Goal: Task Accomplishment & Management: Use online tool/utility

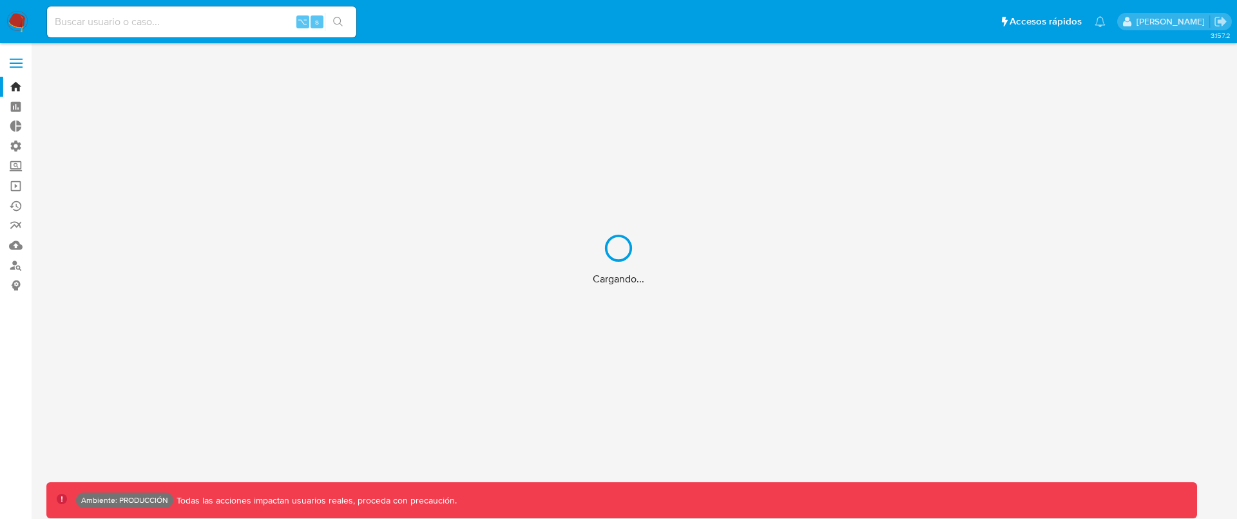
click at [225, 21] on div "Cargando..." at bounding box center [618, 259] width 1237 height 519
click at [223, 20] on div "Cargando..." at bounding box center [618, 259] width 1237 height 519
click at [191, 21] on div "Cargando..." at bounding box center [618, 259] width 1237 height 519
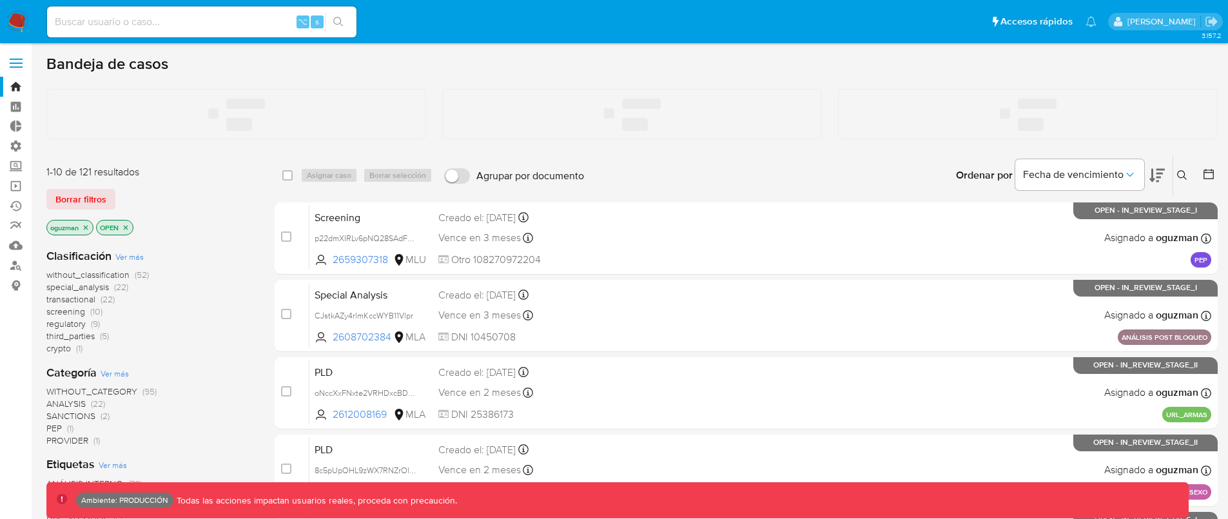
click at [177, 21] on input at bounding box center [201, 22] width 309 height 17
paste input "GmBsUxVbGOXkiYyJPPdyOHa3"
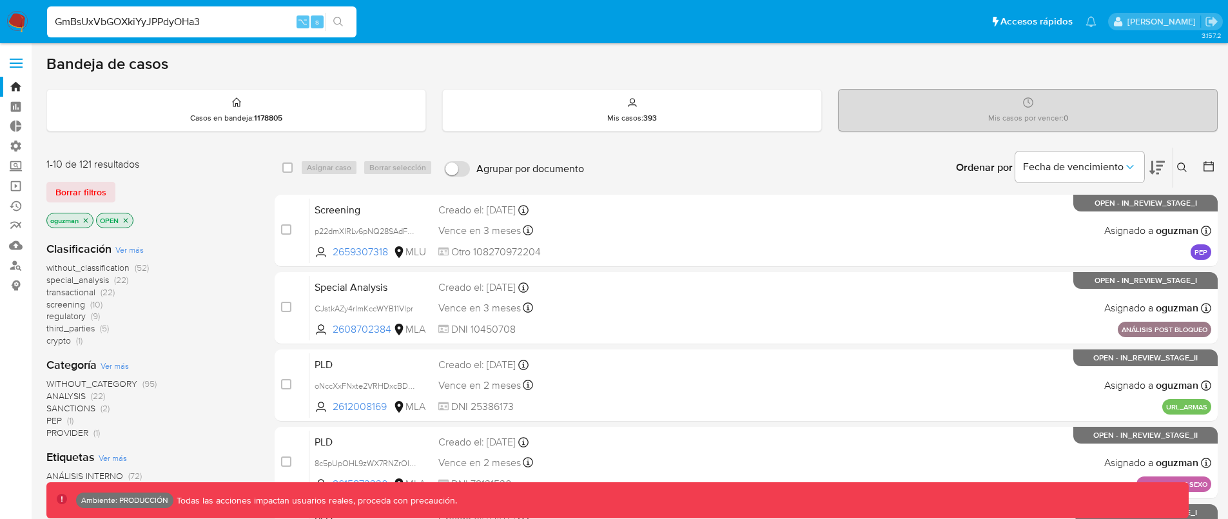
type input "GmBsUxVbGOXkiYyJPPdyOHa3"
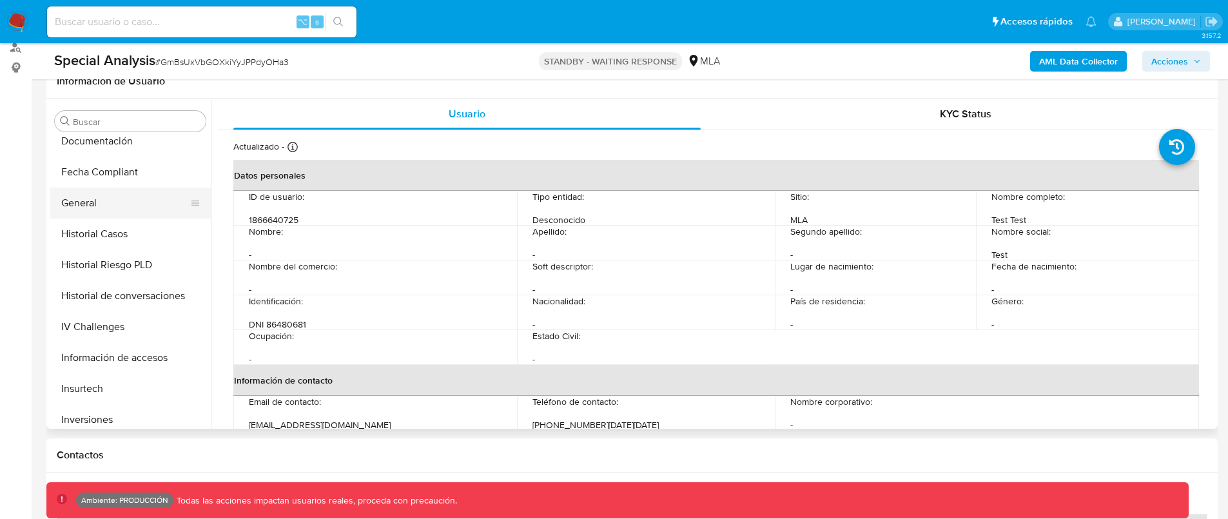
scroll to position [345, 0]
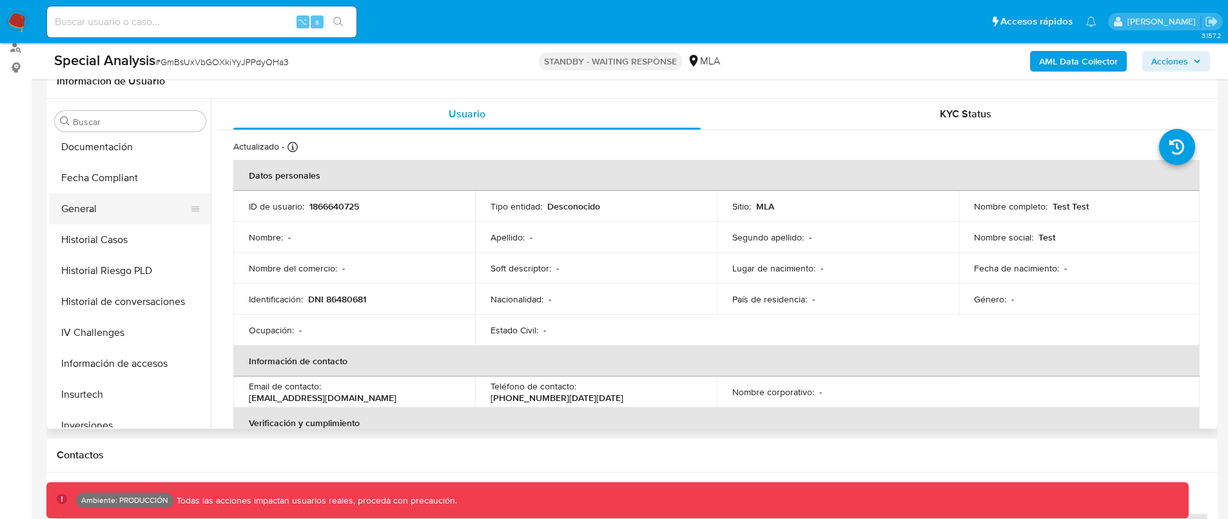
click at [104, 208] on button "General" at bounding box center [125, 208] width 151 height 31
select select "10"
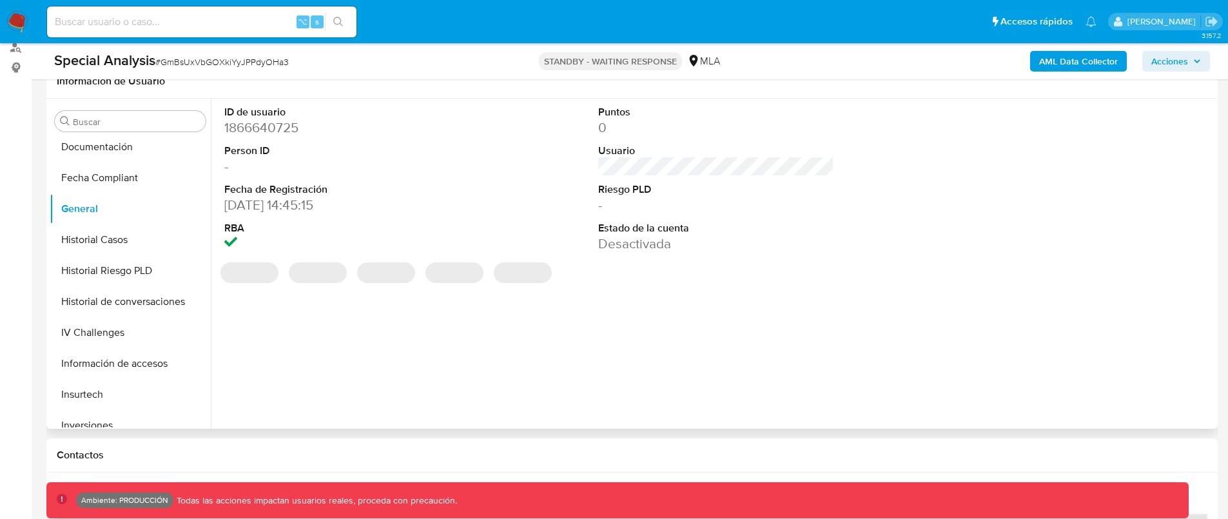
click at [266, 126] on dd "1866640725" at bounding box center [342, 128] width 237 height 18
copy dd "1866640725"
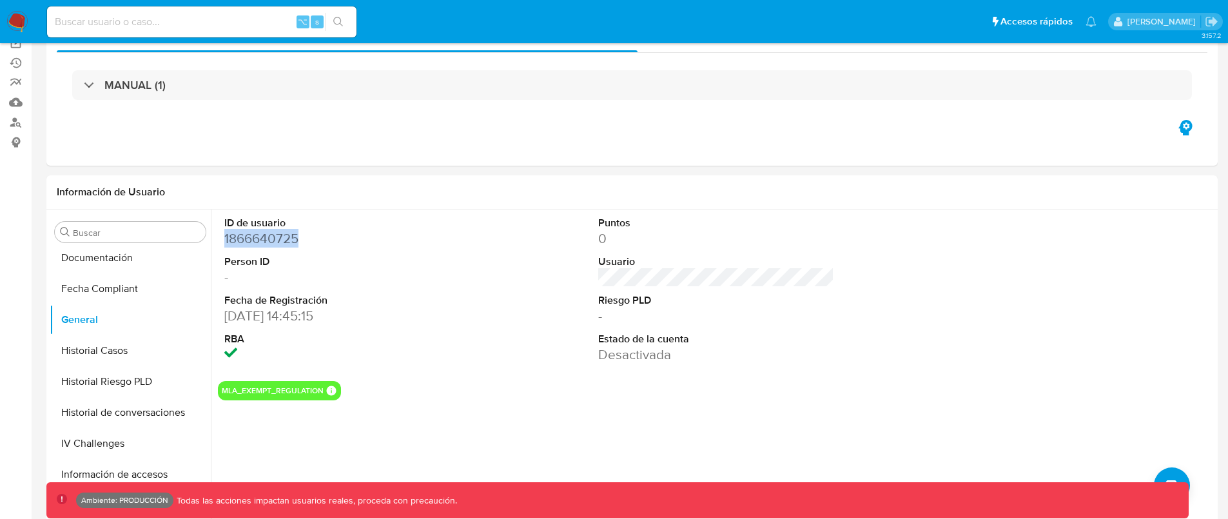
scroll to position [5, 0]
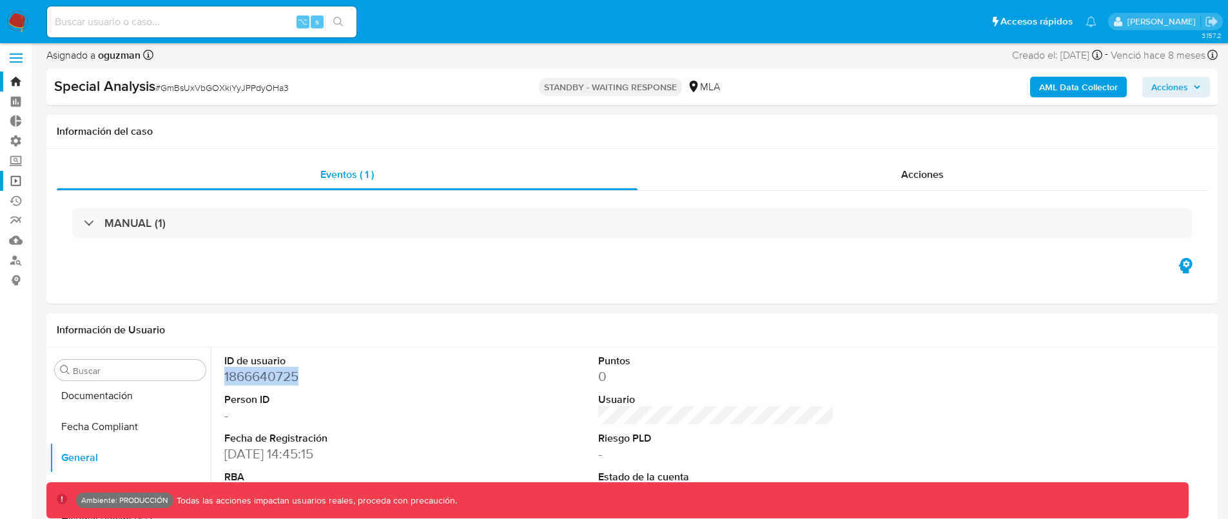
click at [15, 186] on link "Operaciones masivas" at bounding box center [76, 181] width 153 height 20
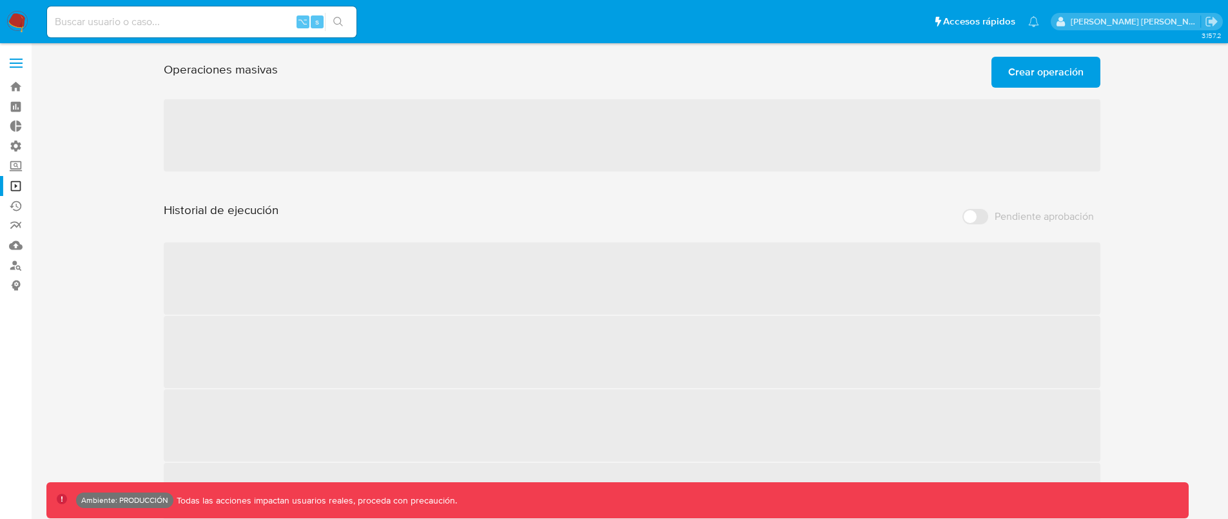
click at [1041, 75] on span "Crear operación" at bounding box center [1045, 72] width 75 height 28
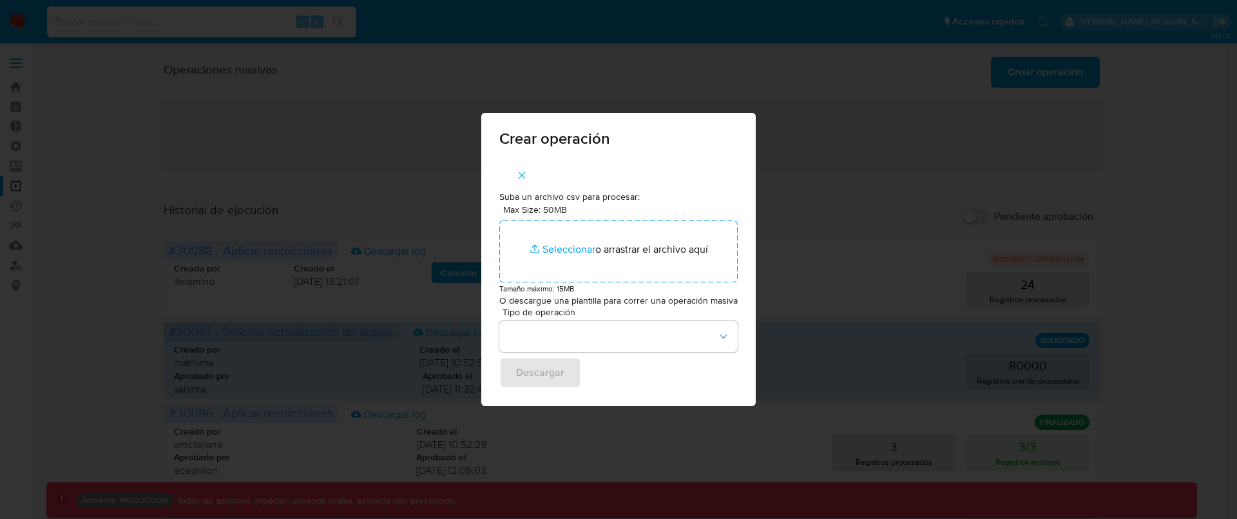
click at [528, 179] on icon "button" at bounding box center [522, 176] width 12 height 12
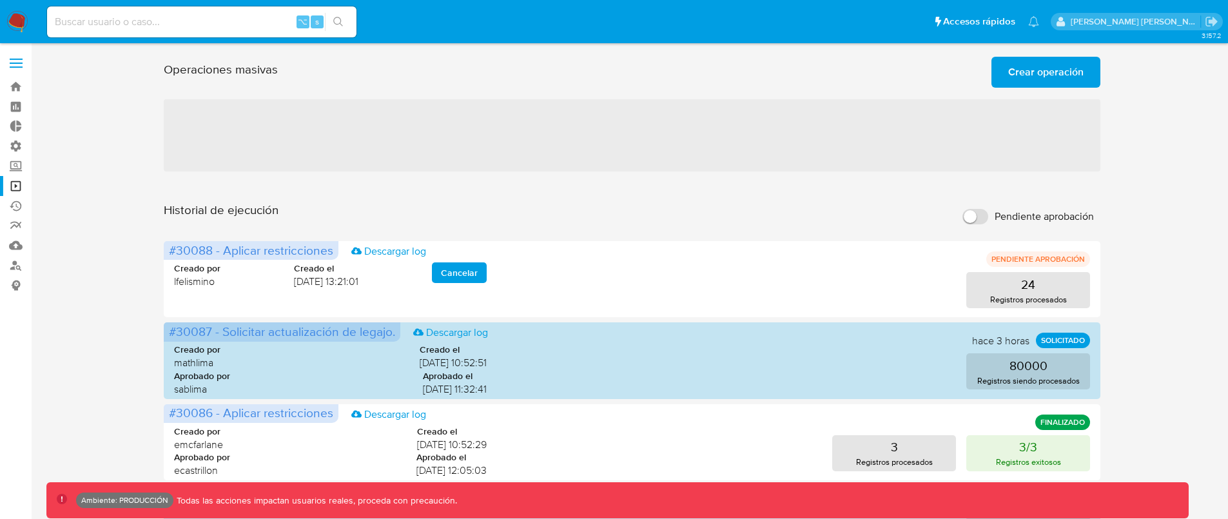
click at [1023, 67] on span "Crear operación" at bounding box center [1045, 72] width 75 height 28
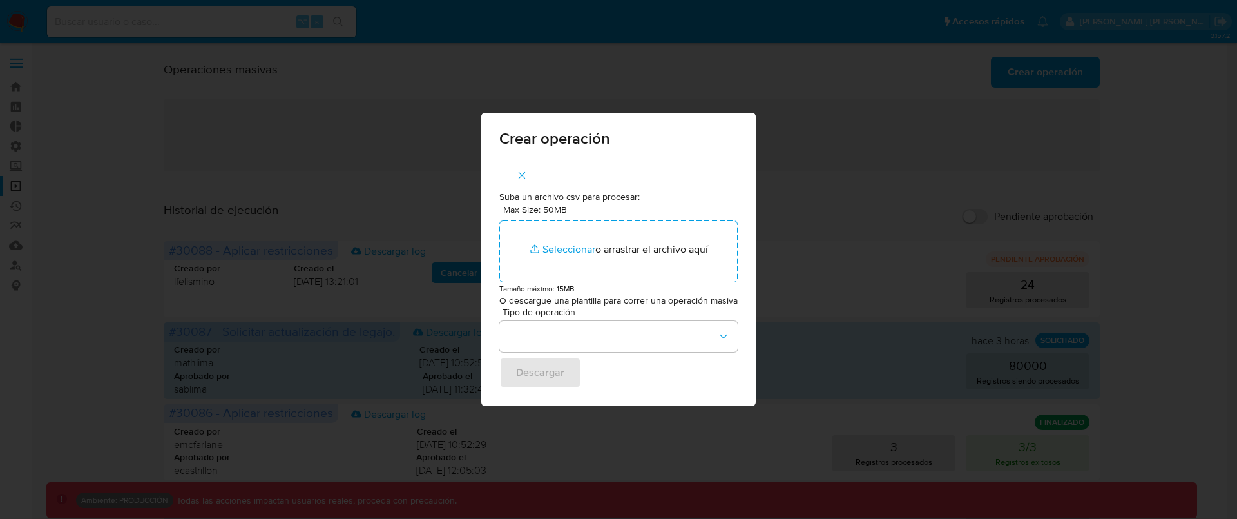
click at [520, 175] on icon "button" at bounding box center [522, 176] width 12 height 12
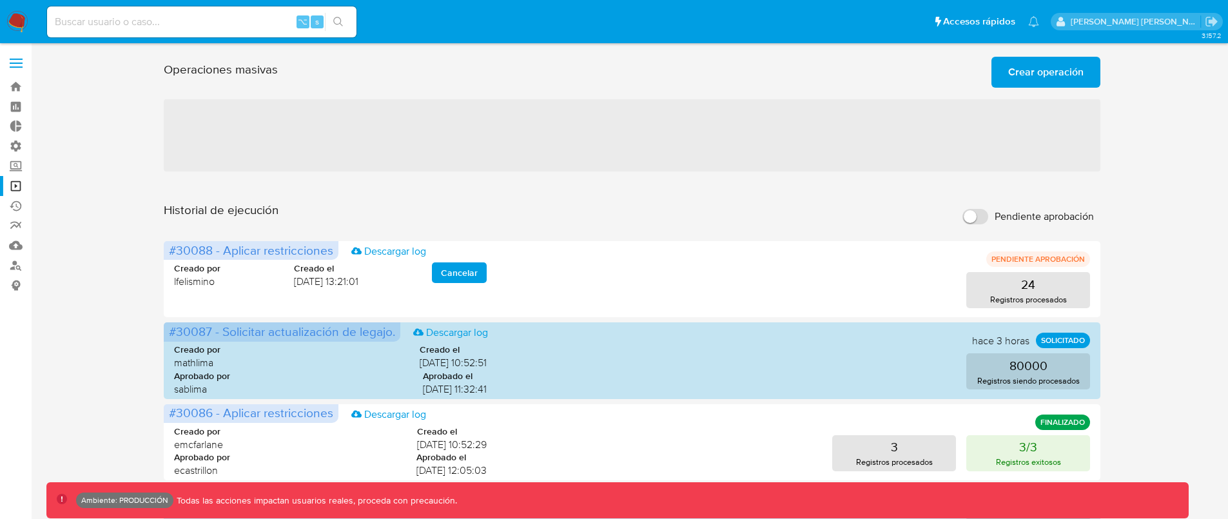
click at [1061, 71] on span "Crear operación" at bounding box center [1045, 72] width 75 height 28
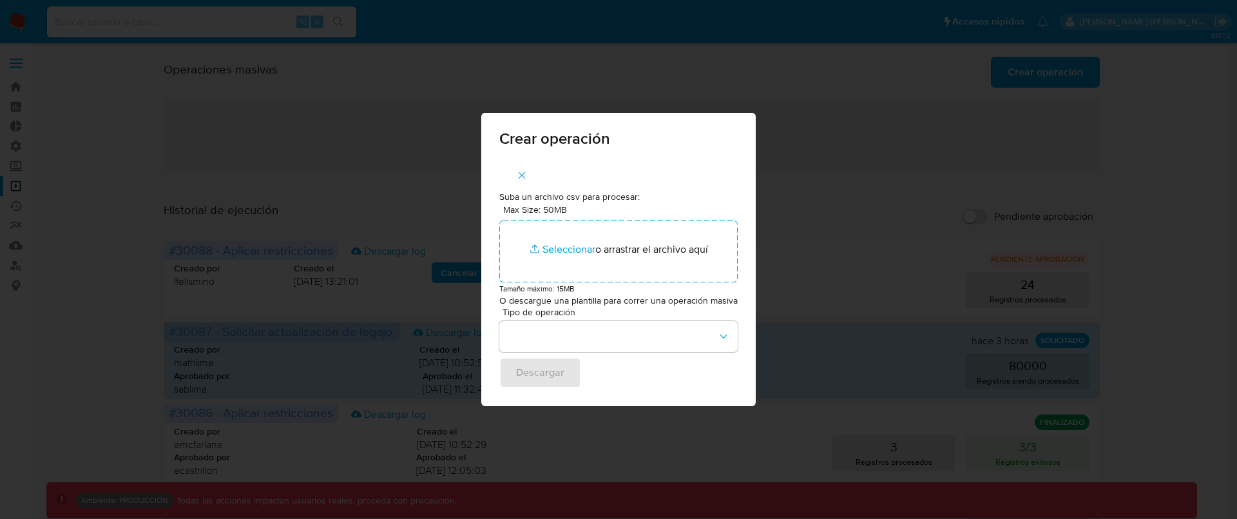
click at [528, 174] on icon "button" at bounding box center [522, 176] width 12 height 12
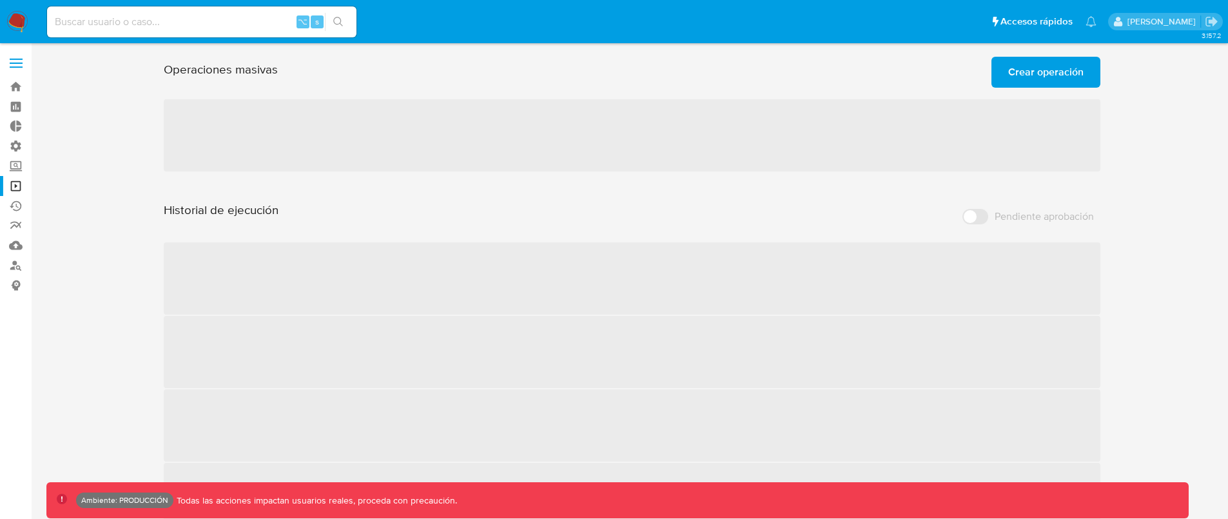
click at [1039, 73] on span "Crear operación" at bounding box center [1045, 72] width 75 height 28
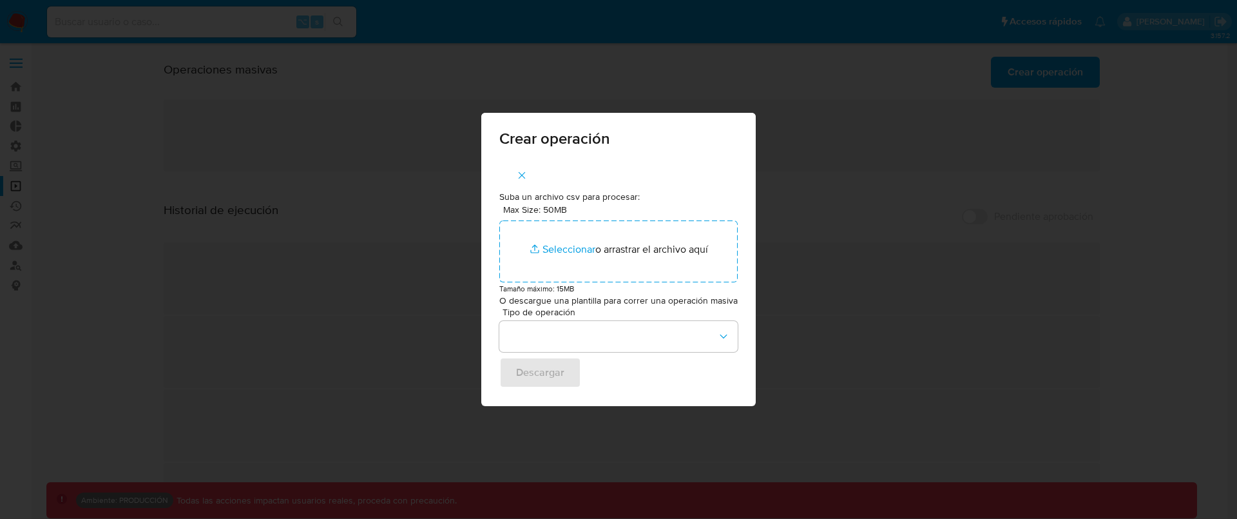
click at [526, 177] on icon "button" at bounding box center [522, 175] width 7 height 7
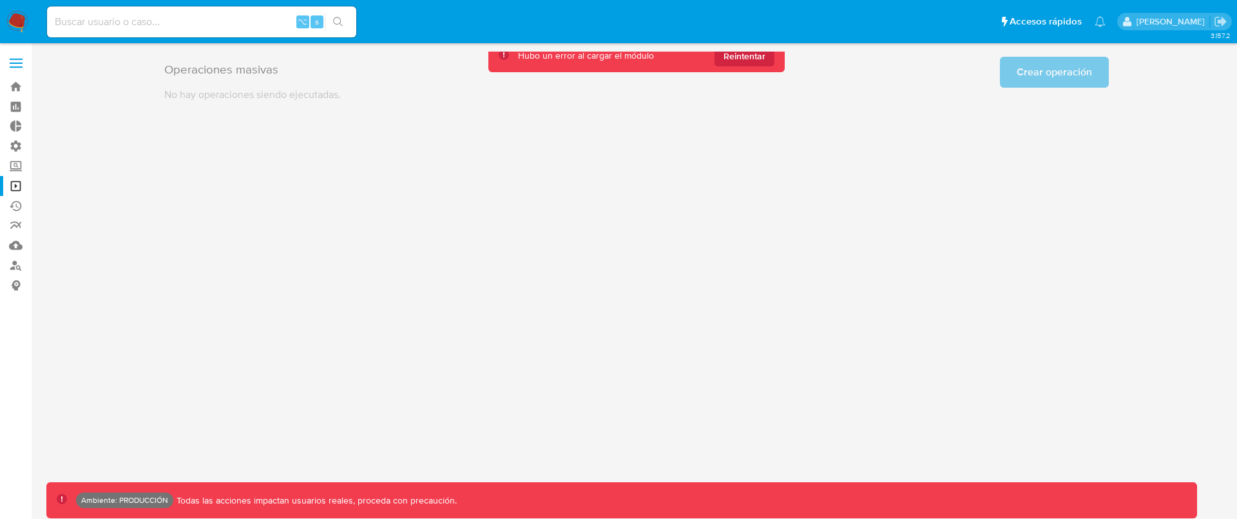
click at [755, 68] on div "Hubo un error al cargar el módulo Reintentar" at bounding box center [637, 55] width 296 height 33
drag, startPoint x: 758, startPoint y: 63, endPoint x: 780, endPoint y: 64, distance: 22.0
click at [758, 63] on span "Reintentar" at bounding box center [745, 56] width 42 height 21
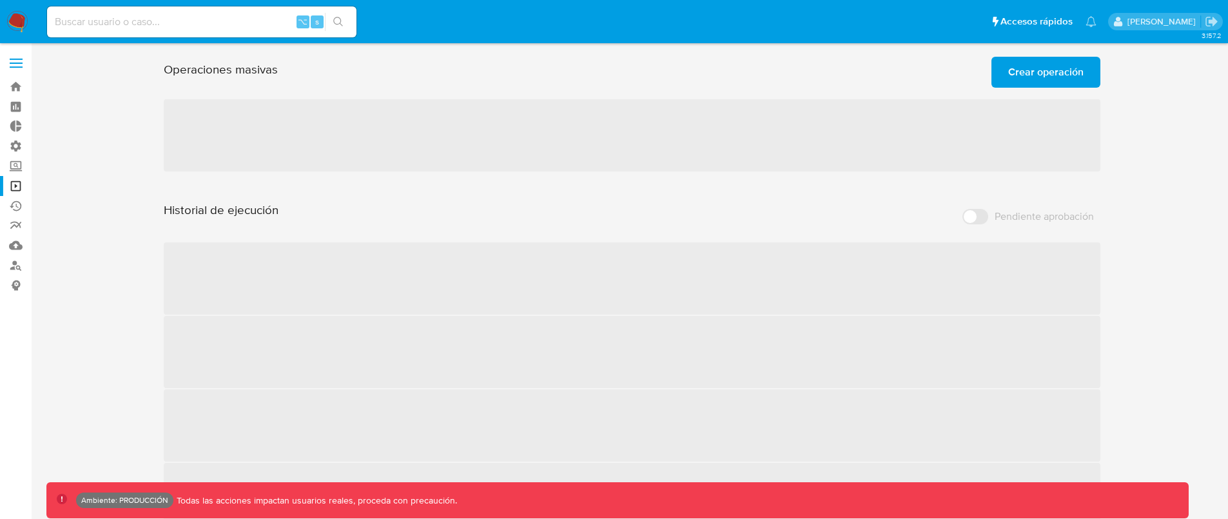
click at [1060, 77] on span "Crear operación" at bounding box center [1045, 72] width 75 height 28
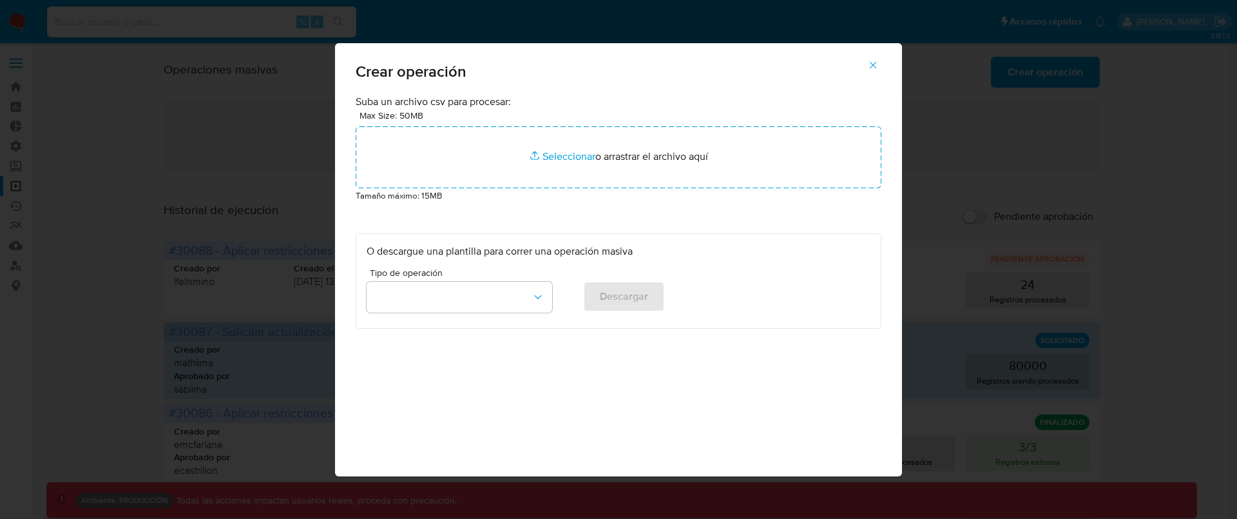
click at [535, 278] on div "Tipo de operación" at bounding box center [460, 293] width 186 height 50
click at [533, 286] on button "button" at bounding box center [460, 297] width 186 height 31
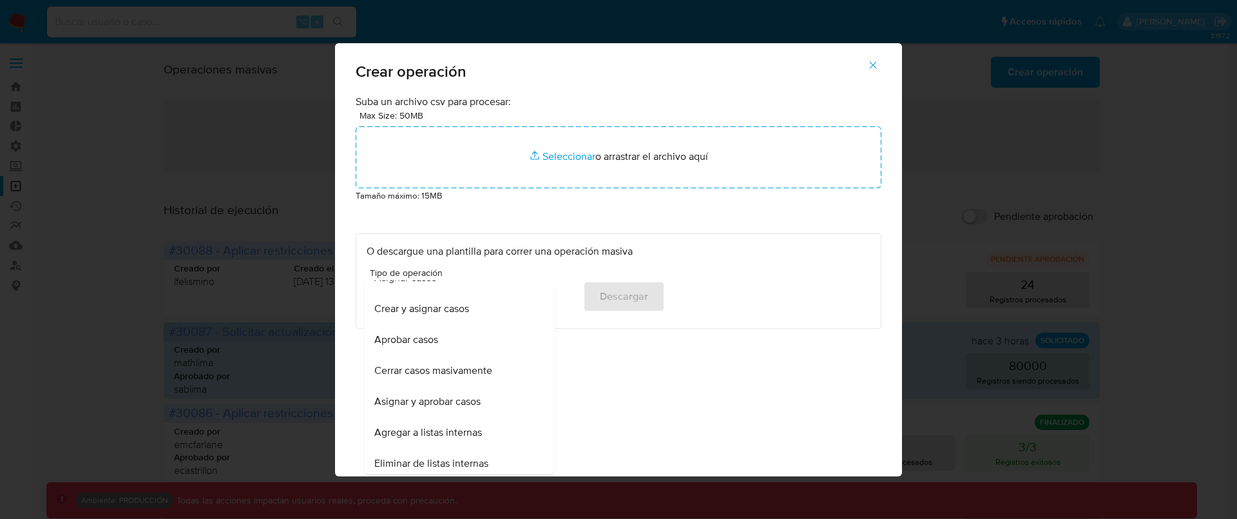
scroll to position [64, 0]
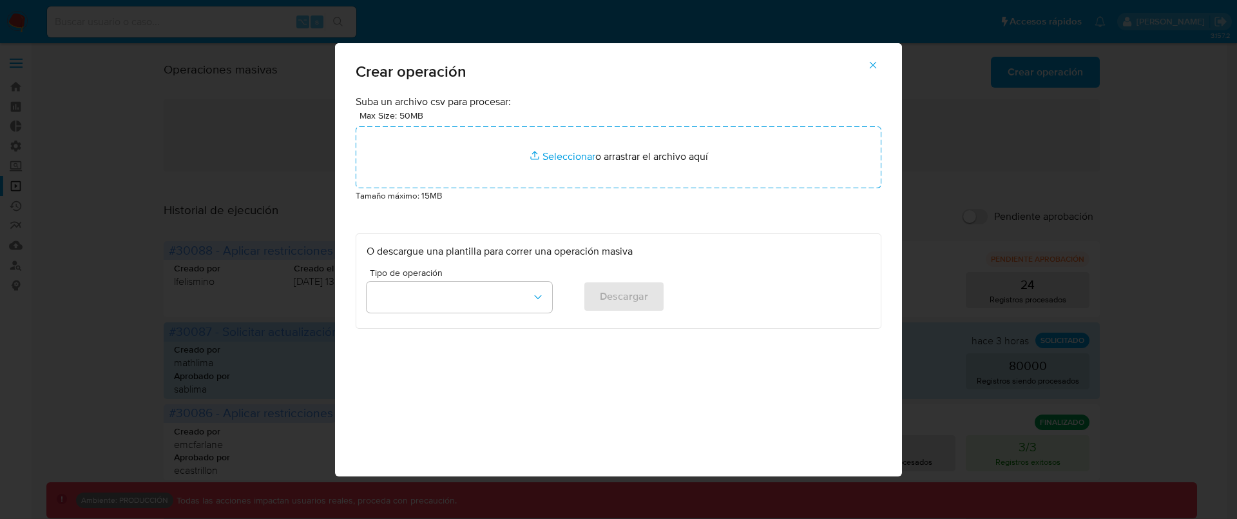
click at [692, 235] on div "O descargue una plantilla para correr una operación masiva Tipo de operación De…" at bounding box center [619, 281] width 526 height 96
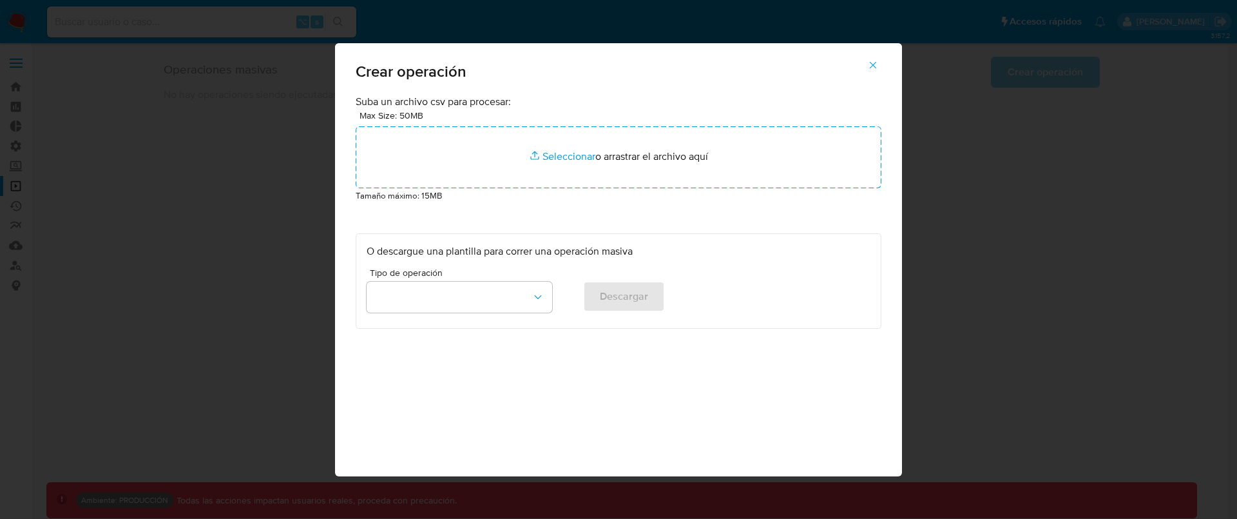
click at [887, 62] on button "button" at bounding box center [873, 65] width 45 height 31
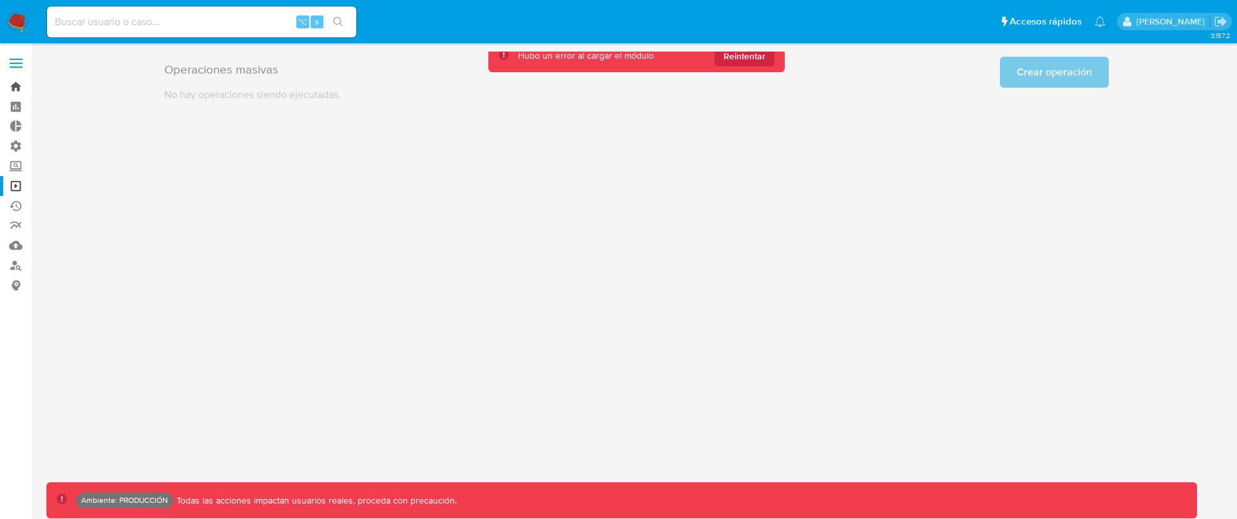
click at [29, 79] on link "Bandeja" at bounding box center [76, 87] width 153 height 20
click at [23, 82] on link "Bandeja" at bounding box center [76, 87] width 153 height 20
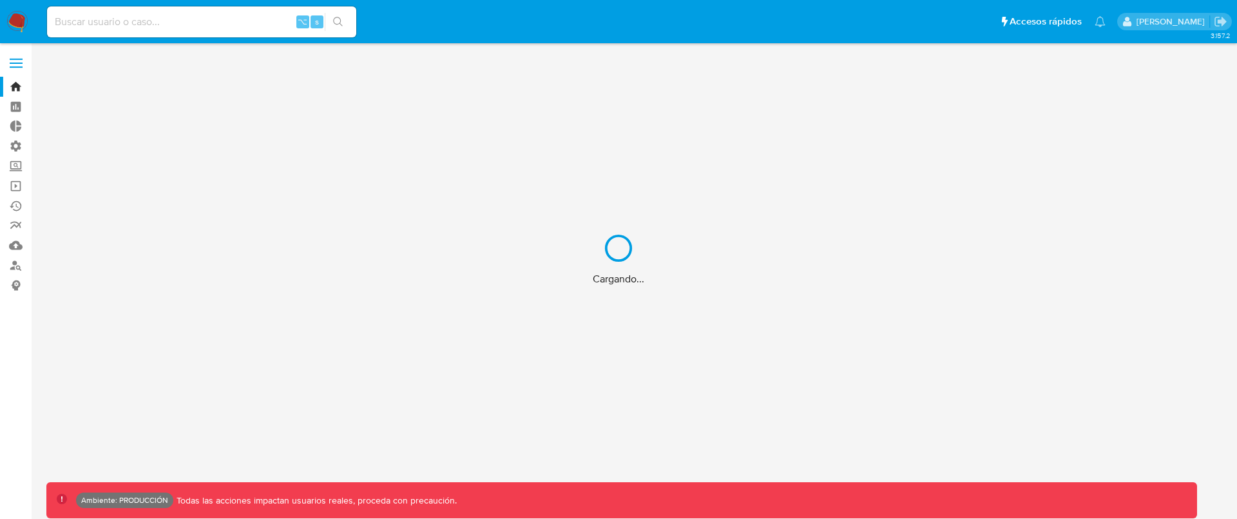
click at [146, 12] on div "Cargando..." at bounding box center [618, 259] width 1237 height 519
click at [146, 21] on div "Cargando..." at bounding box center [618, 259] width 1237 height 519
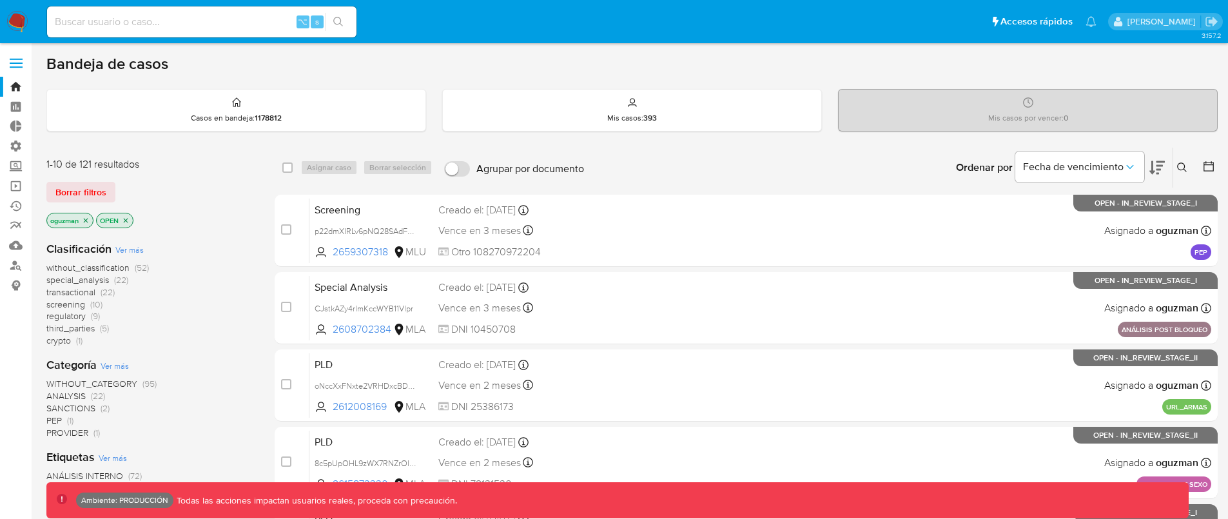
click at [179, 24] on input at bounding box center [201, 22] width 309 height 17
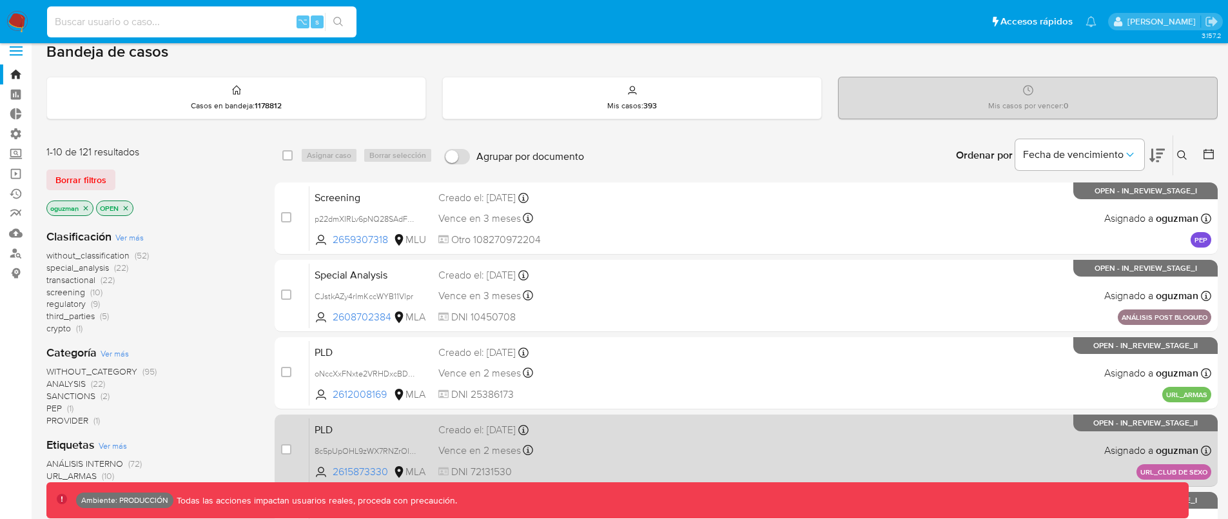
scroll to position [13, 0]
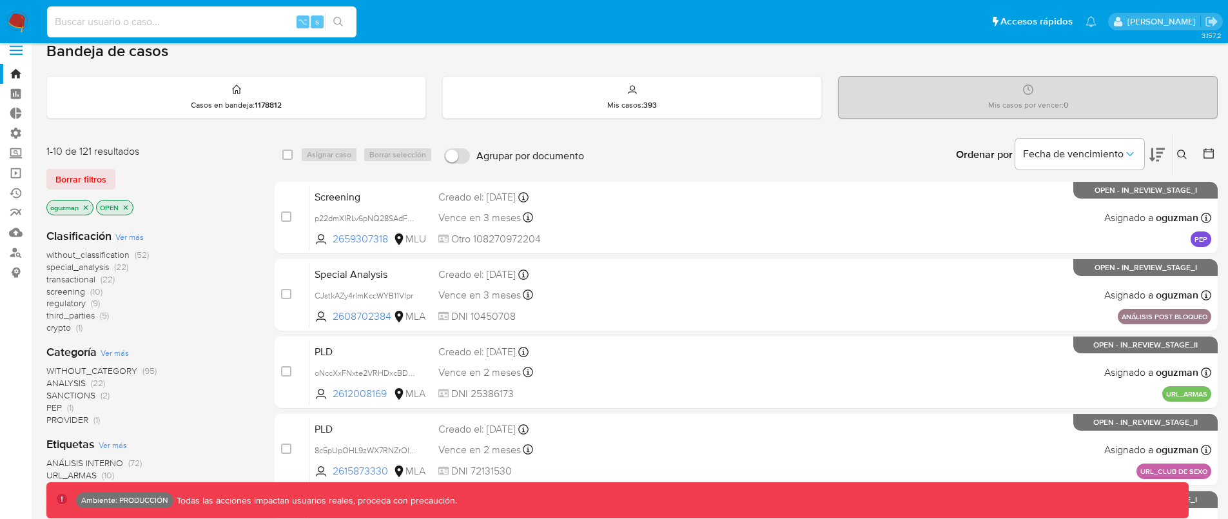
click at [241, 24] on input at bounding box center [201, 22] width 309 height 17
paste input "GmBsUxVbGOXkiYyJPPdyOHa3"
click at [241, 24] on input "GmBsUxVbGOXkiYyJPPdyOHa3" at bounding box center [201, 22] width 309 height 17
type input "GmBsUxVbGOXkiYyJPPdyOHa3"
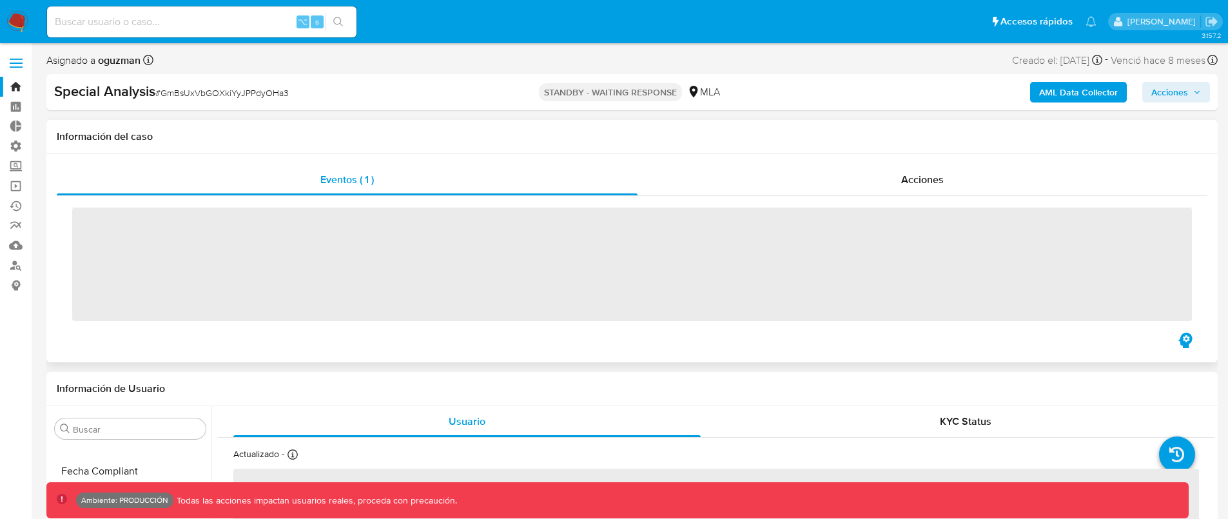
scroll to position [606, 0]
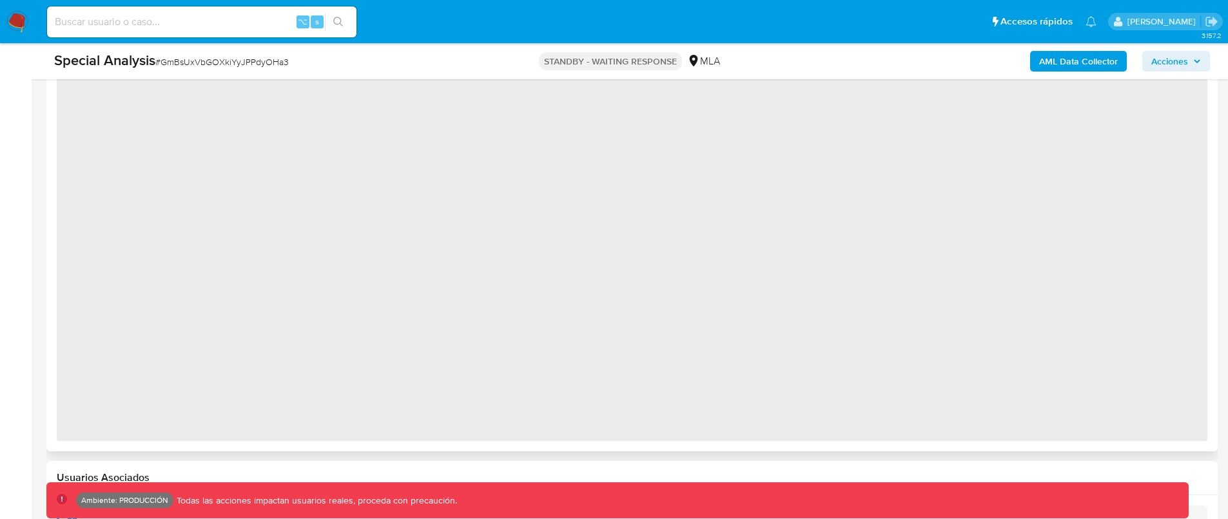
select select "10"
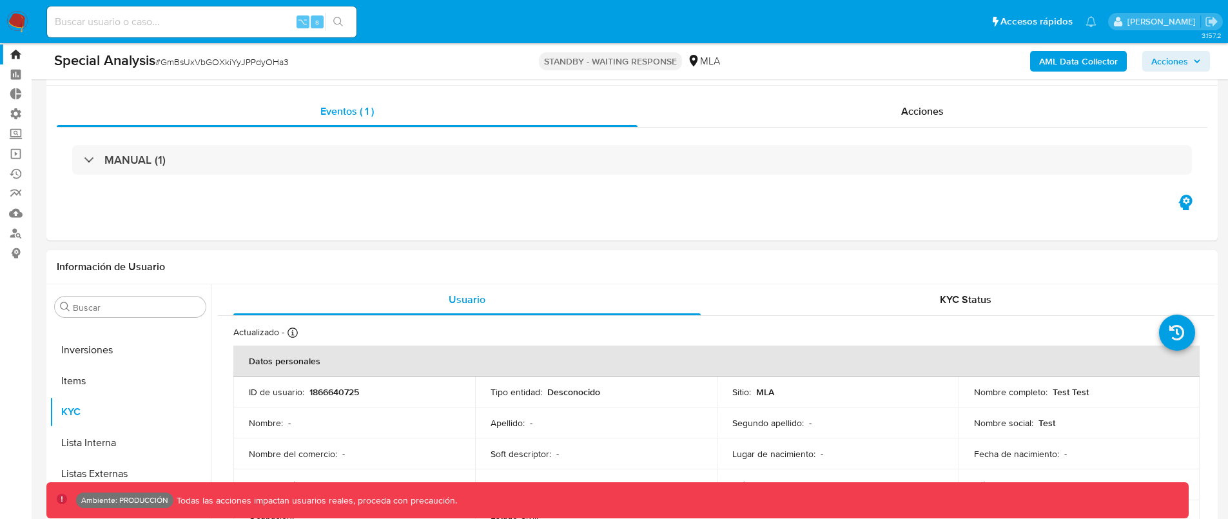
scroll to position [0, 0]
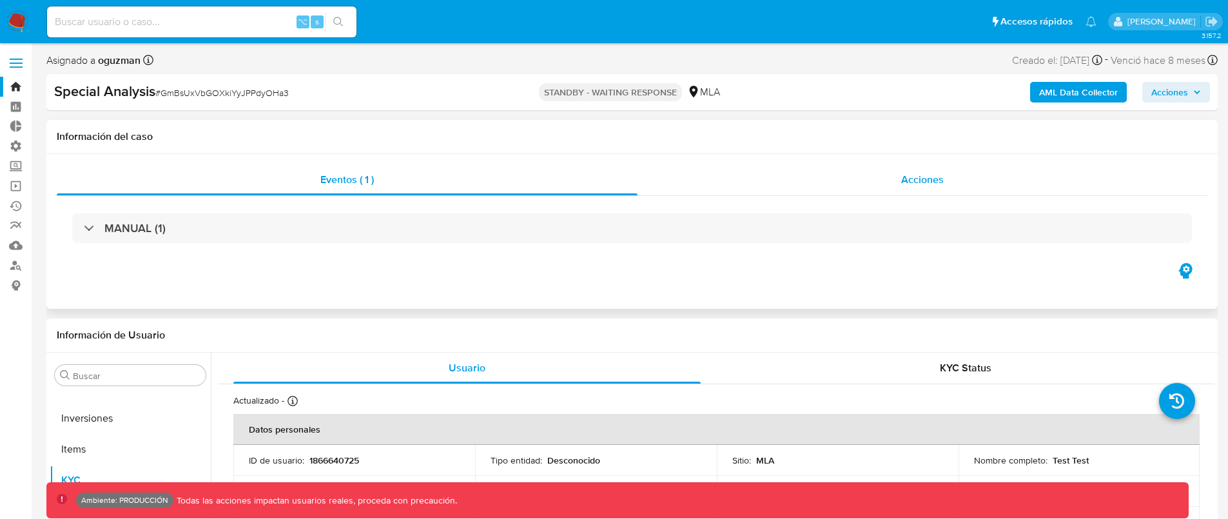
click at [947, 184] on div "Acciones" at bounding box center [922, 179] width 570 height 31
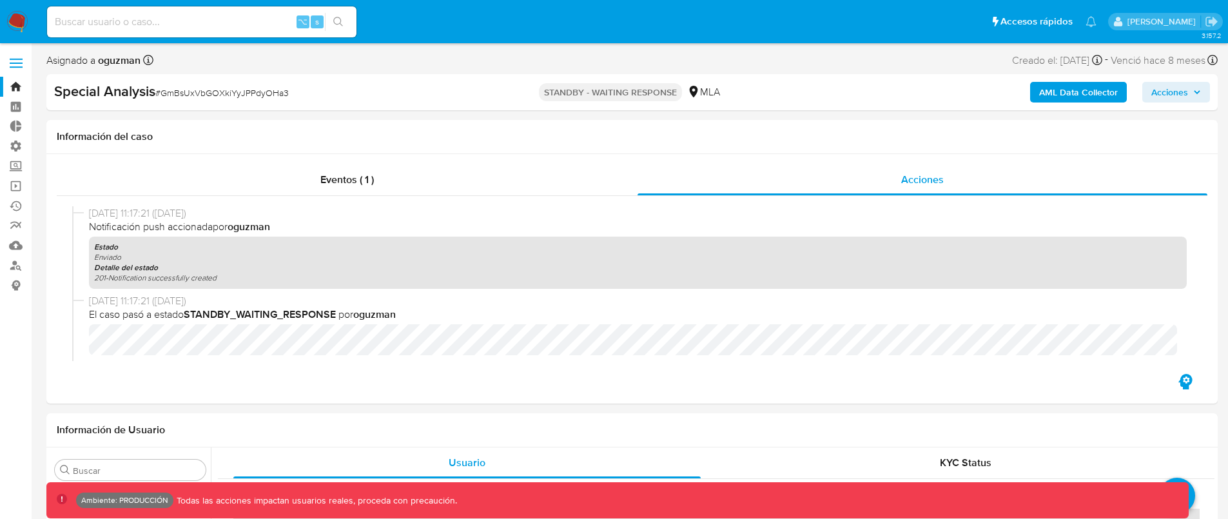
click at [14, 89] on link "Bandeja" at bounding box center [76, 87] width 153 height 20
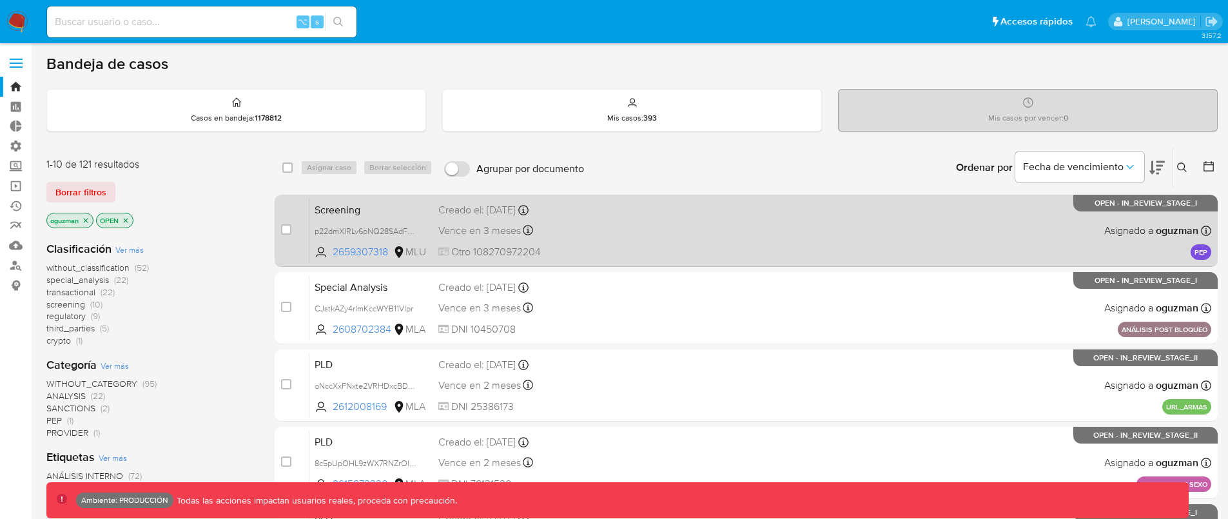
click at [836, 236] on div "Screening p22dmXIRLv6pNQ28SAdFajOu 2659307318 MLU Creado el: [DATE] Creado el: …" at bounding box center [760, 230] width 902 height 65
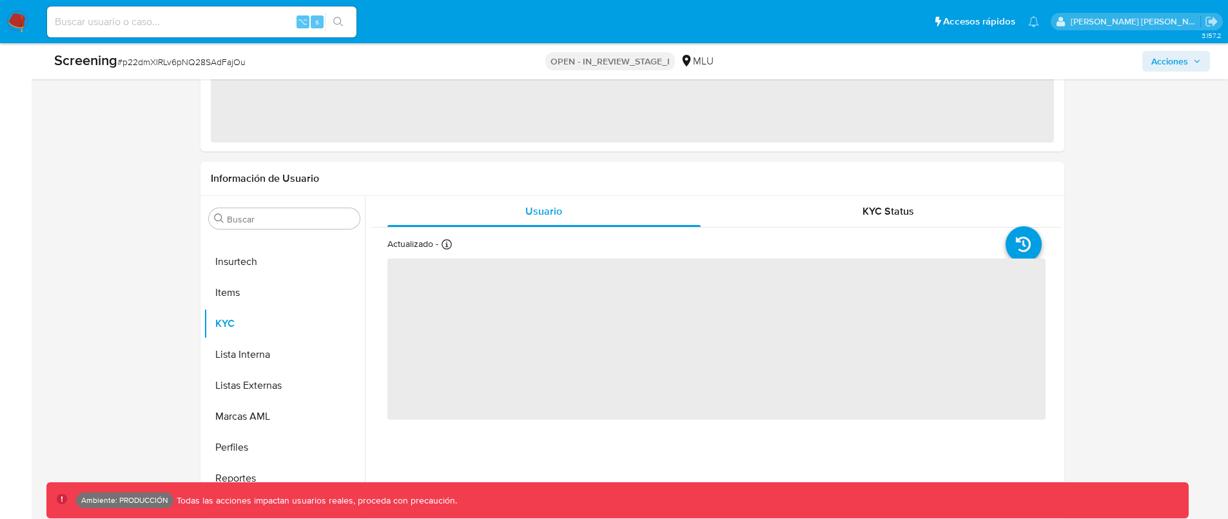
scroll to position [576, 0]
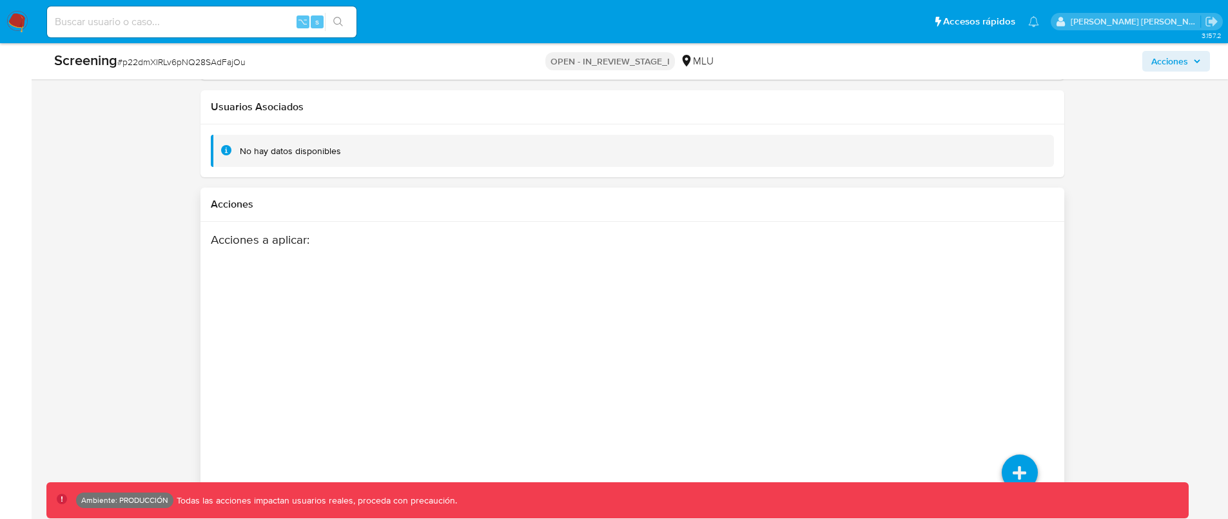
select select "10"
